Goal: Transaction & Acquisition: Obtain resource

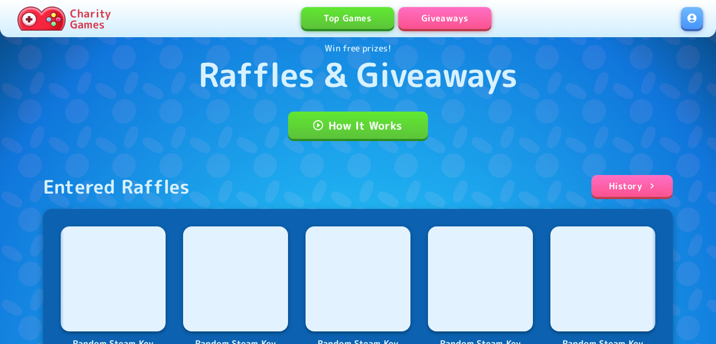
scroll to position [55, 0]
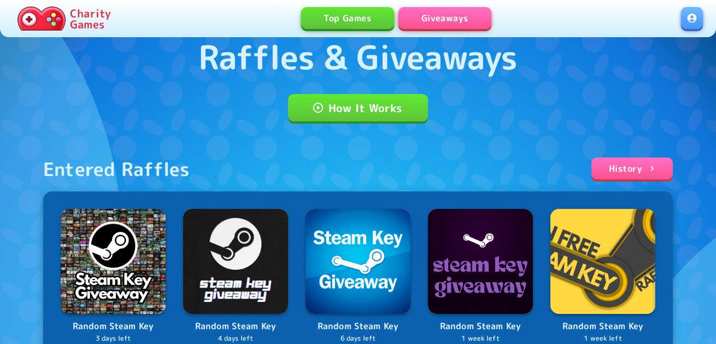
click at [686, 23] on link at bounding box center [692, 18] width 22 height 22
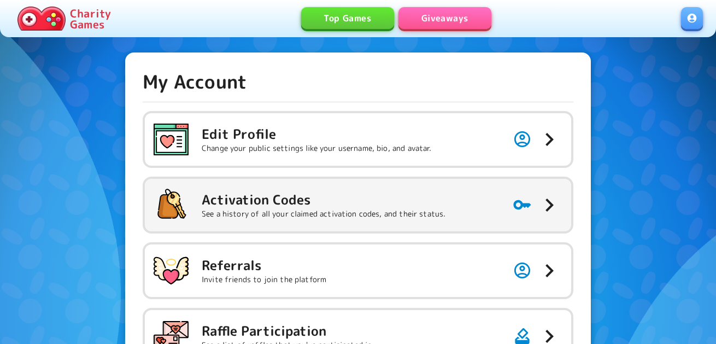
click at [307, 192] on h5 "Activation Codes" at bounding box center [324, 199] width 244 height 17
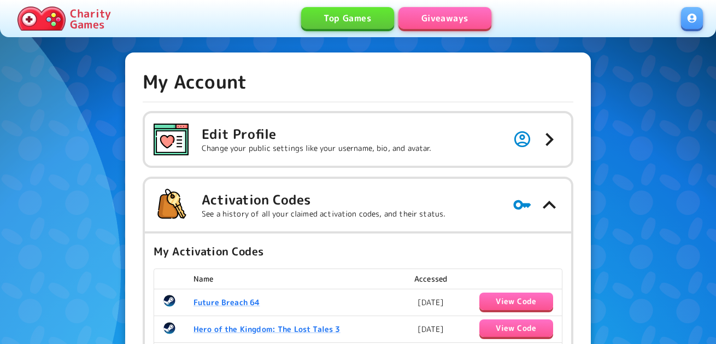
click at [440, 19] on link "Giveaways" at bounding box center [444, 18] width 93 height 22
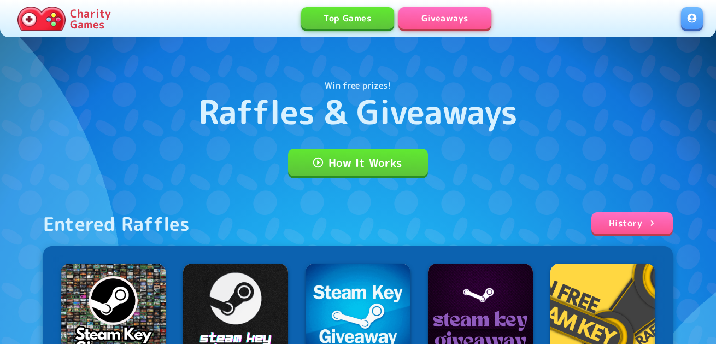
click at [693, 19] on link at bounding box center [692, 18] width 22 height 22
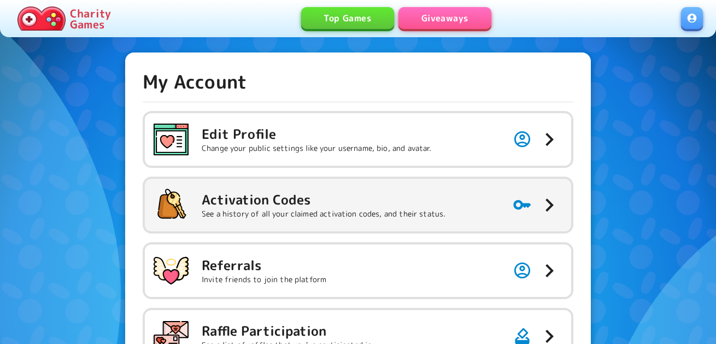
click at [286, 209] on p "See a history of all your claimed activation codes, and their status." at bounding box center [324, 213] width 244 height 11
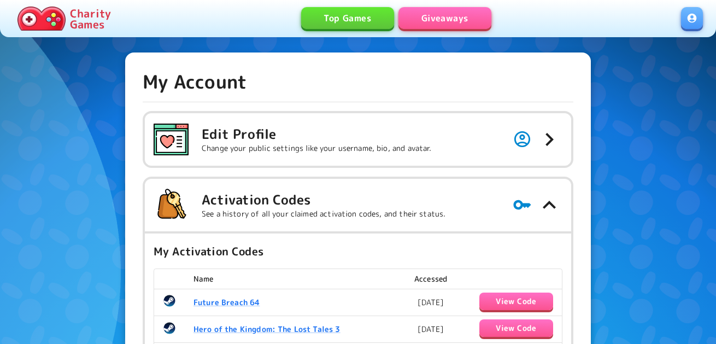
click at [434, 7] on div "Charity Games Top Games Giveaways" at bounding box center [358, 18] width 716 height 37
click at [433, 17] on link "Giveaways" at bounding box center [444, 18] width 93 height 22
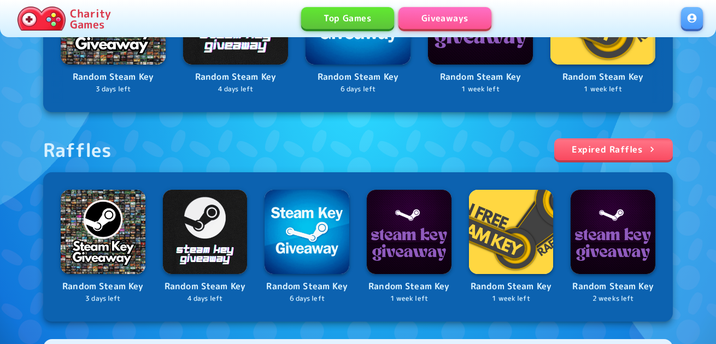
scroll to position [412, 0]
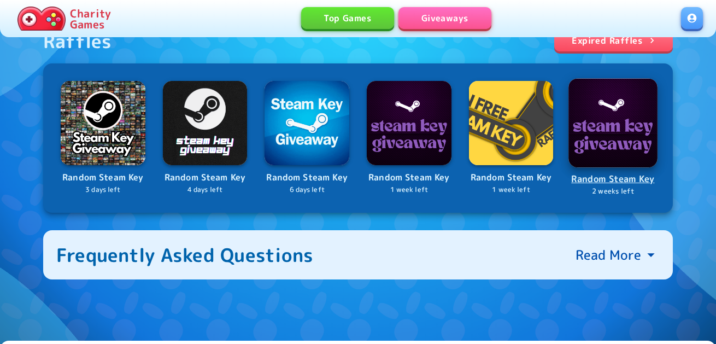
click at [638, 141] on img at bounding box center [612, 122] width 89 height 89
